Goal: Task Accomplishment & Management: Use online tool/utility

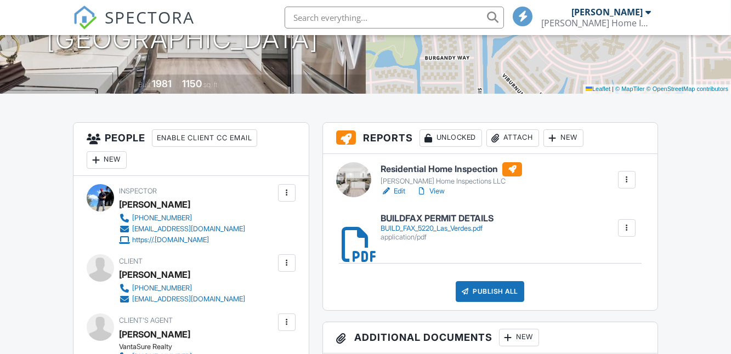
click at [563, 147] on div "New" at bounding box center [563, 138] width 40 height 18
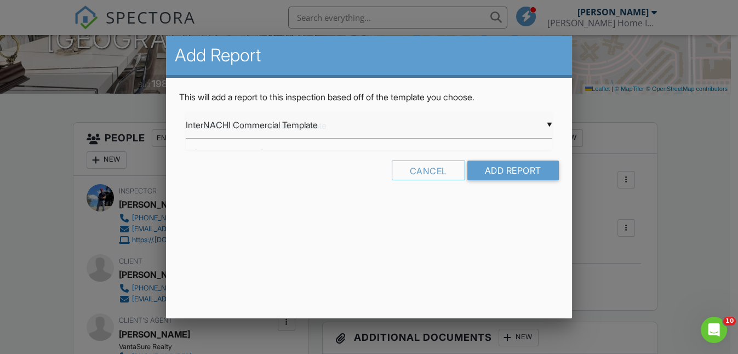
click at [547, 123] on div "▼ InterNACHI Commercial Template InterNACHI Commercial Template [GEOGRAPHIC_DAT…" at bounding box center [369, 125] width 367 height 27
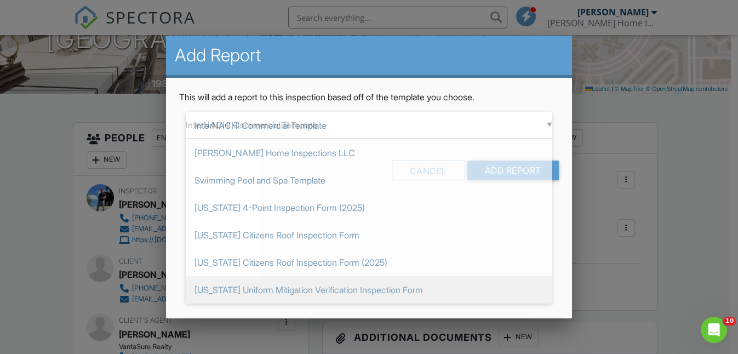
click at [232, 291] on span "[US_STATE] Uniform Mitigation Verification Inspection Form" at bounding box center [369, 289] width 367 height 27
type input "[US_STATE] Uniform Mitigation Verification Inspection Form"
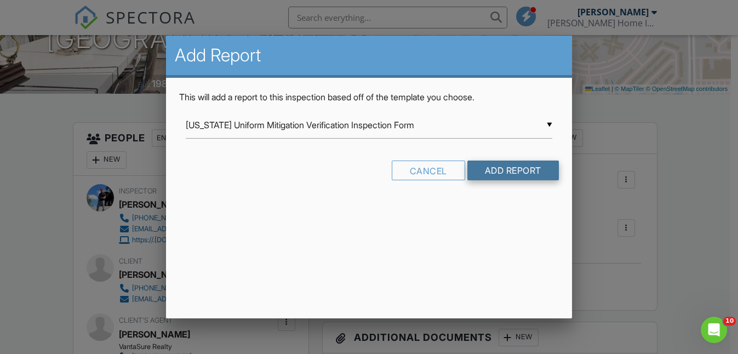
click at [513, 172] on input "Add Report" at bounding box center [513, 171] width 92 height 20
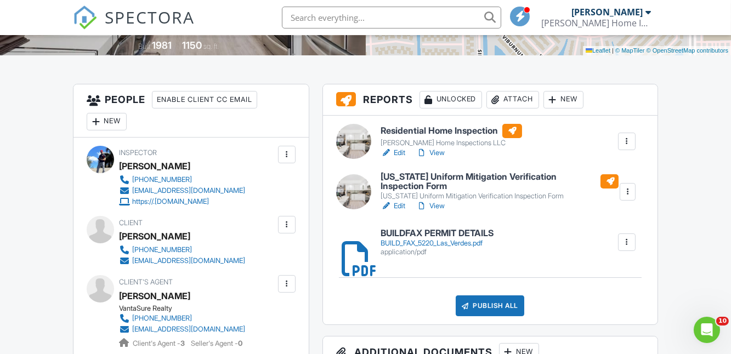
scroll to position [310, 0]
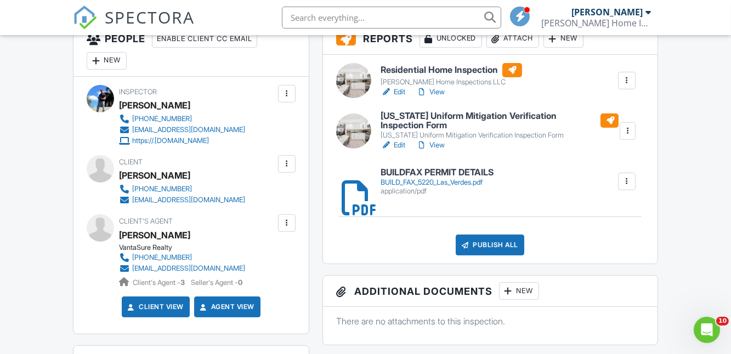
click at [397, 151] on link "Edit" at bounding box center [392, 145] width 25 height 11
